Goal: Download file/media

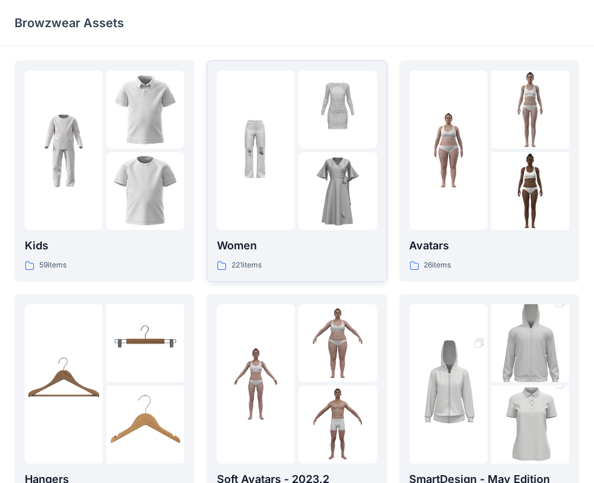
click at [308, 164] on img at bounding box center [337, 191] width 78 height 78
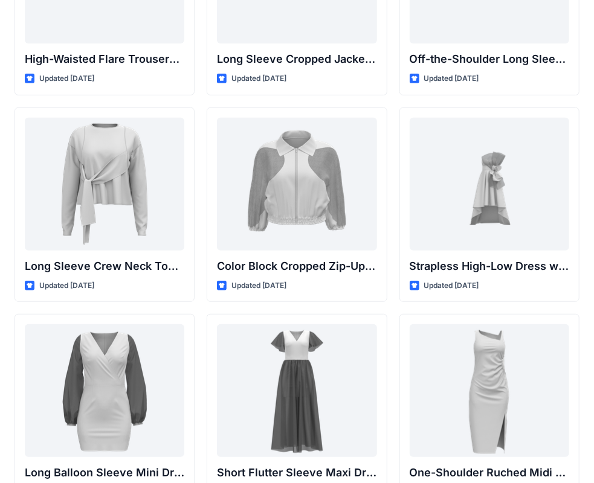
scroll to position [302, 0]
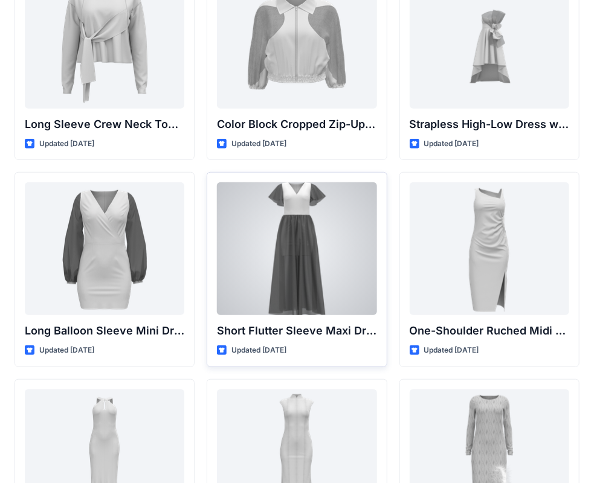
click at [315, 254] on div at bounding box center [296, 248] width 159 height 133
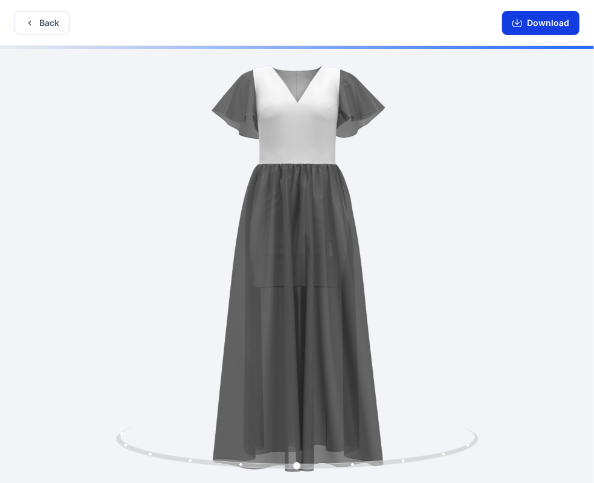
click at [510, 24] on button "Download" at bounding box center [540, 23] width 77 height 24
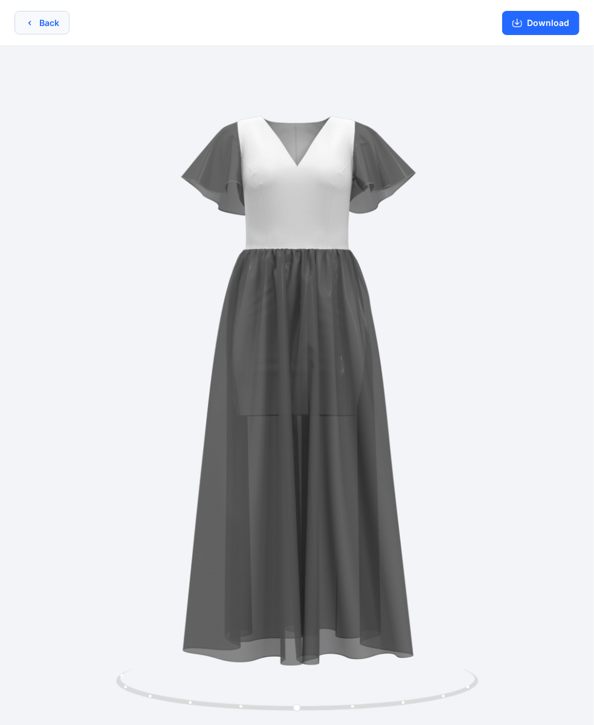
click at [56, 24] on button "Back" at bounding box center [41, 23] width 55 height 24
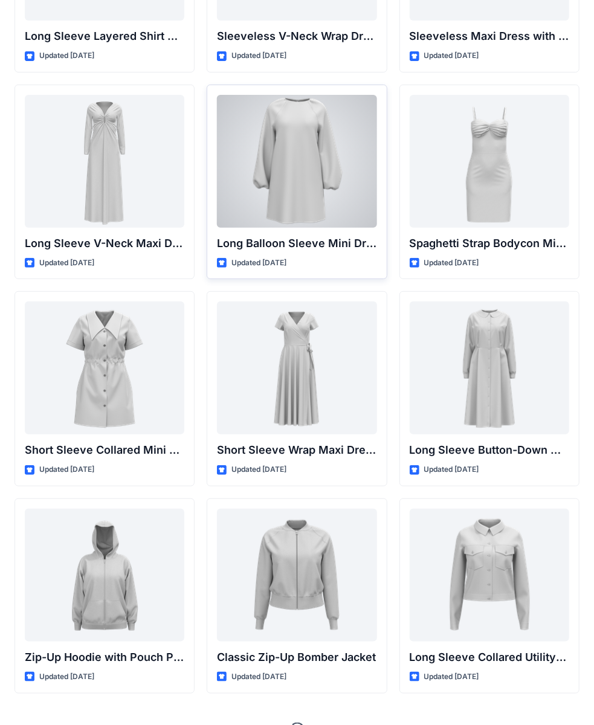
scroll to position [1859, 0]
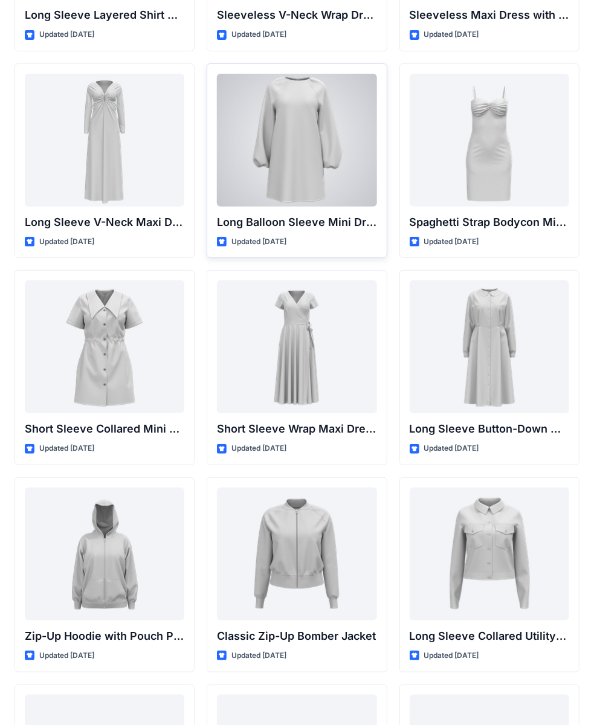
click at [292, 141] on div at bounding box center [296, 140] width 159 height 133
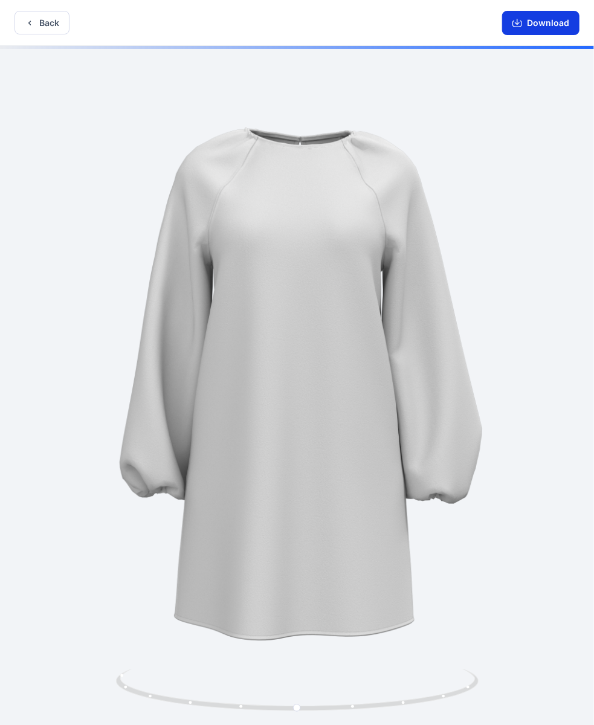
click at [521, 20] on icon "button" at bounding box center [517, 23] width 10 height 10
